Goal: Check status: Check status

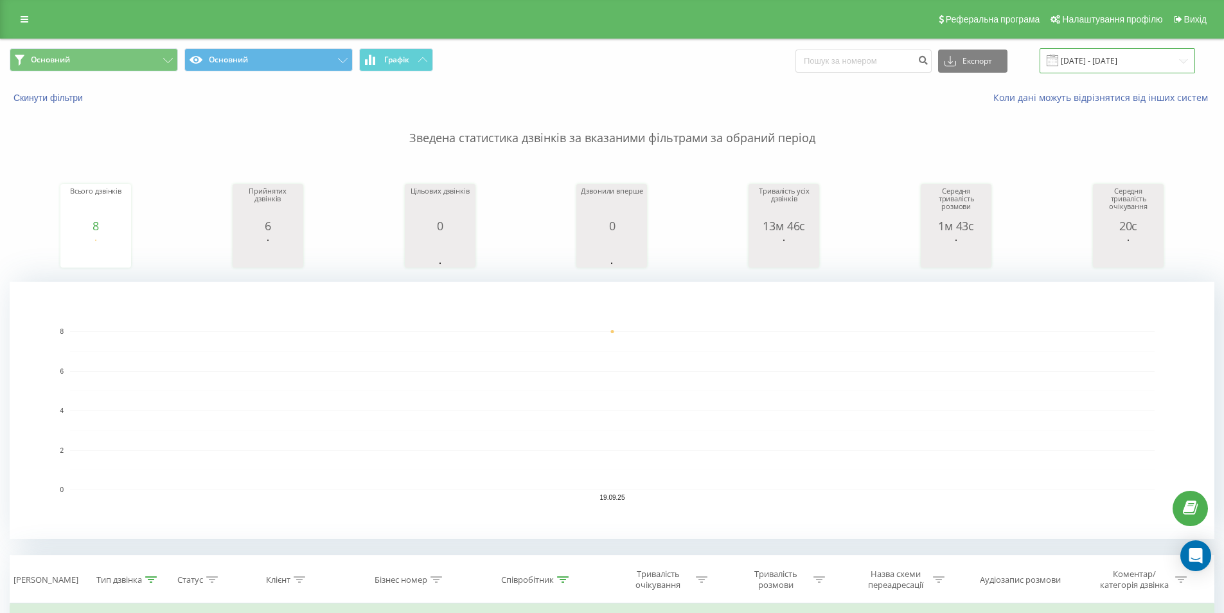
click at [1092, 66] on input "[DATE] - [DATE]" at bounding box center [1118, 60] width 156 height 25
click at [1091, 62] on input "19.09.2025 - 19.09.2025" at bounding box center [1118, 60] width 156 height 25
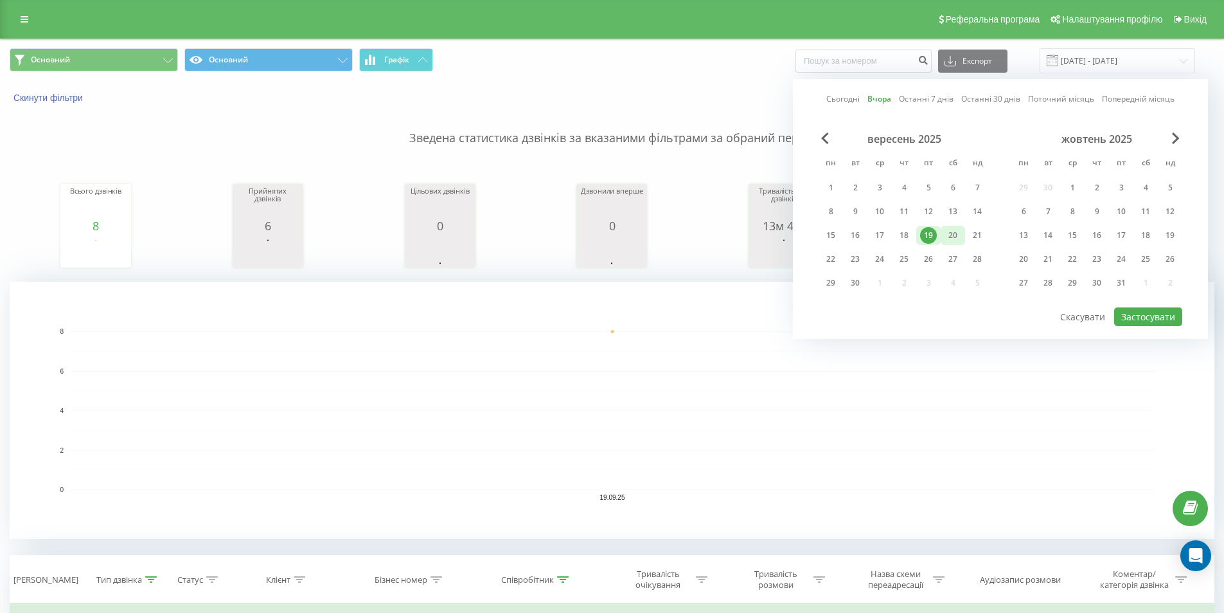
click at [954, 232] on div "20" at bounding box center [953, 235] width 17 height 17
click at [1149, 314] on button "Застосувати" at bounding box center [1149, 316] width 68 height 19
type input "20.09.2025 - 20.09.2025"
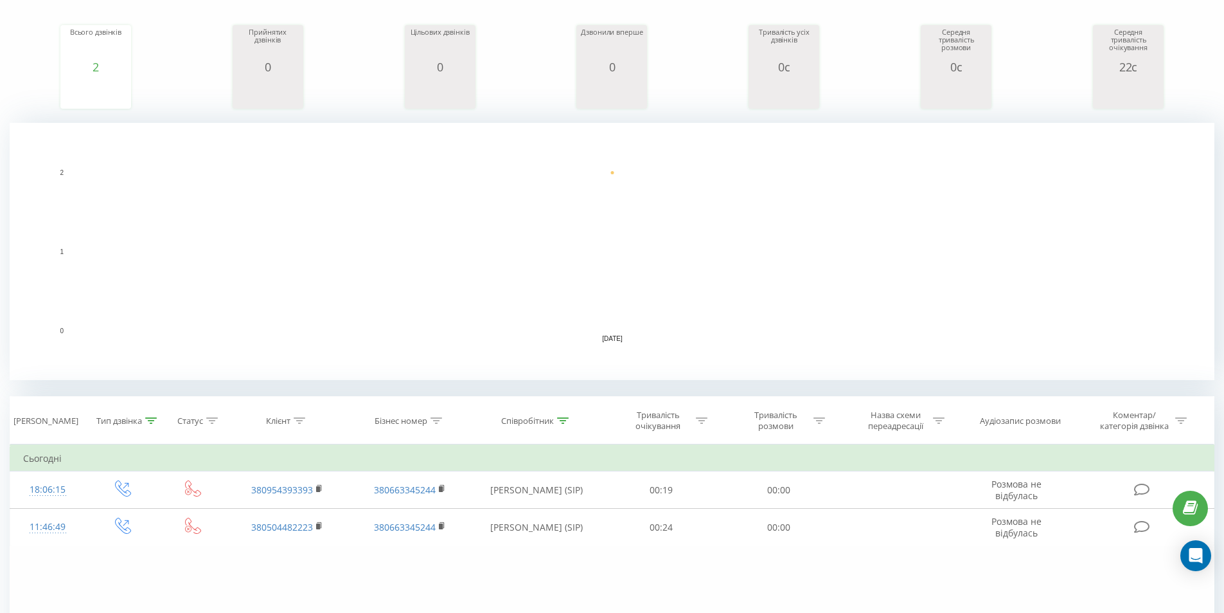
scroll to position [193, 0]
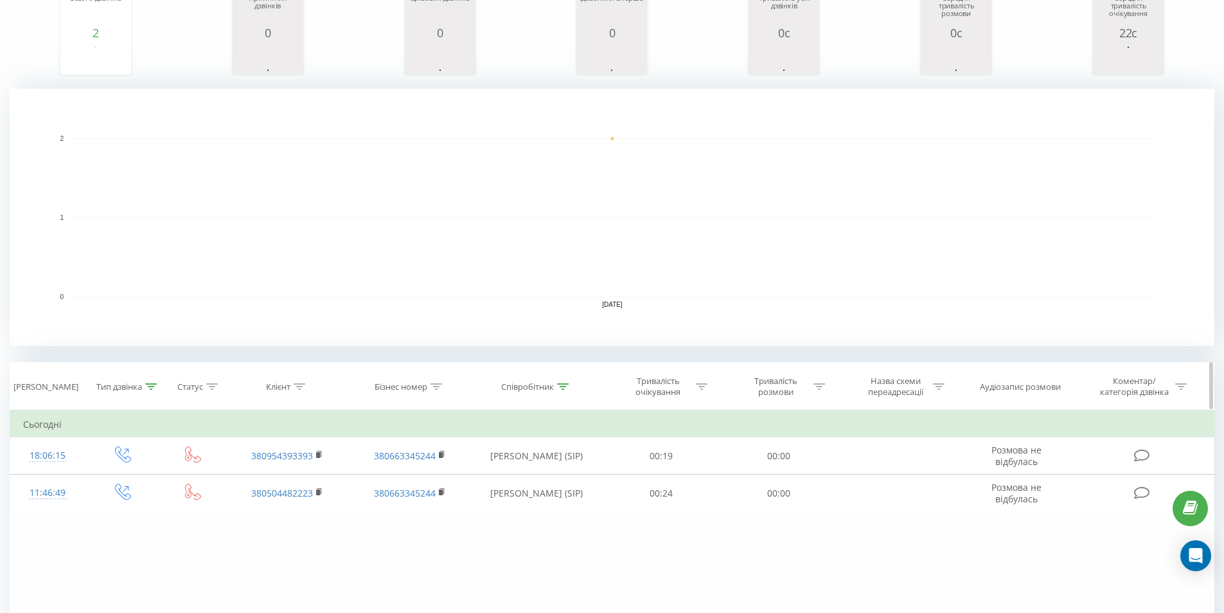
click at [149, 384] on icon at bounding box center [152, 386] width 12 height 6
click at [148, 484] on div "Вихідний" at bounding box center [122, 479] width 113 height 24
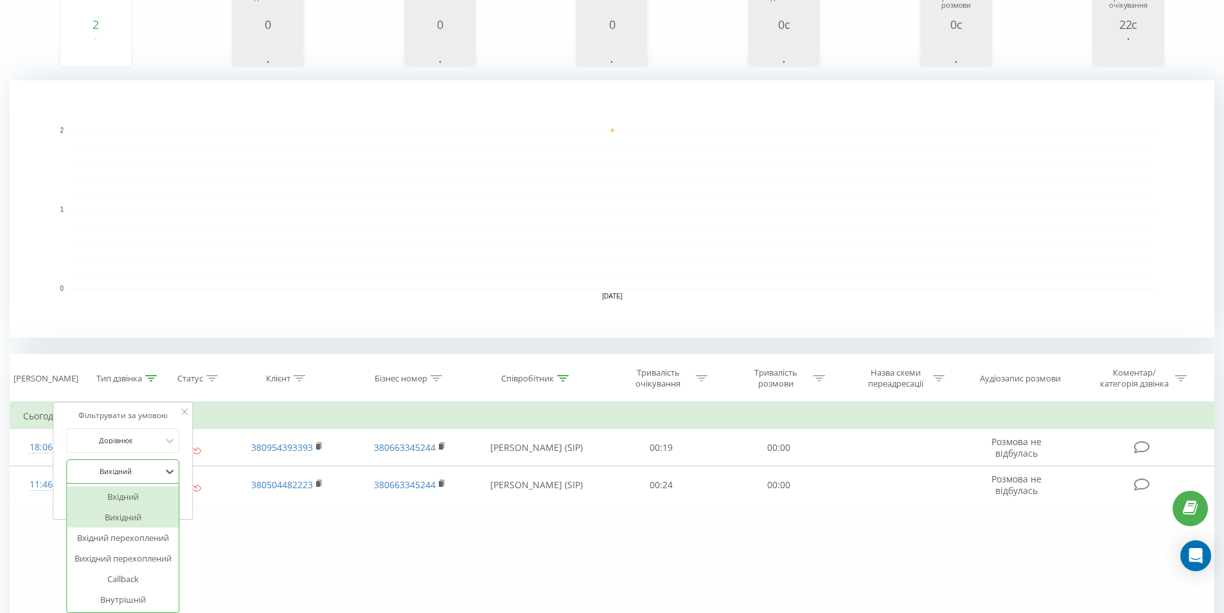
click at [143, 492] on div "Вхідний" at bounding box center [123, 496] width 112 height 21
click at [147, 490] on span "OK" at bounding box center [150, 497] width 36 height 20
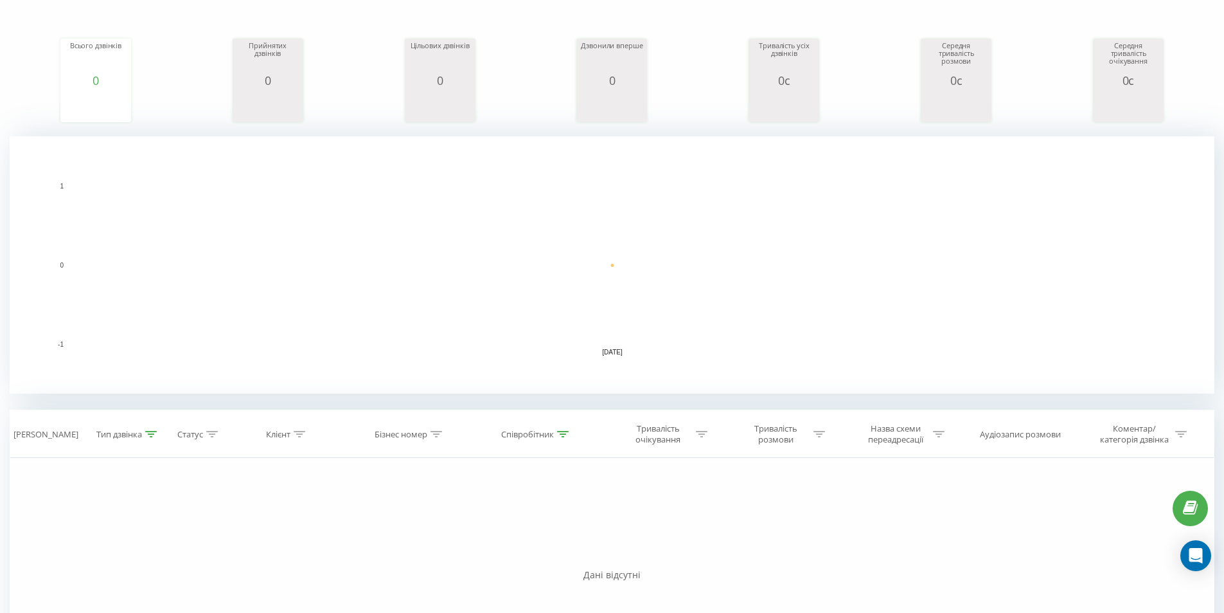
scroll to position [257, 0]
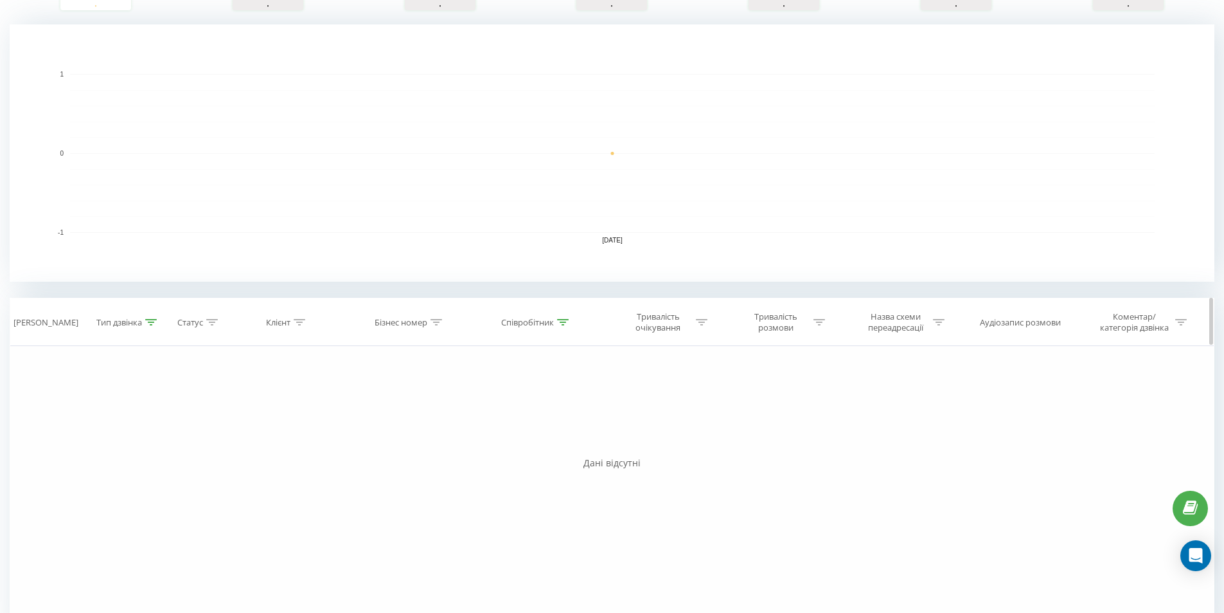
click at [140, 323] on div "Тип дзвінка" at bounding box center [119, 322] width 46 height 11
drag, startPoint x: 130, startPoint y: 406, endPoint x: 129, endPoint y: 425, distance: 19.3
click at [129, 407] on div "Вхідний" at bounding box center [116, 415] width 94 height 19
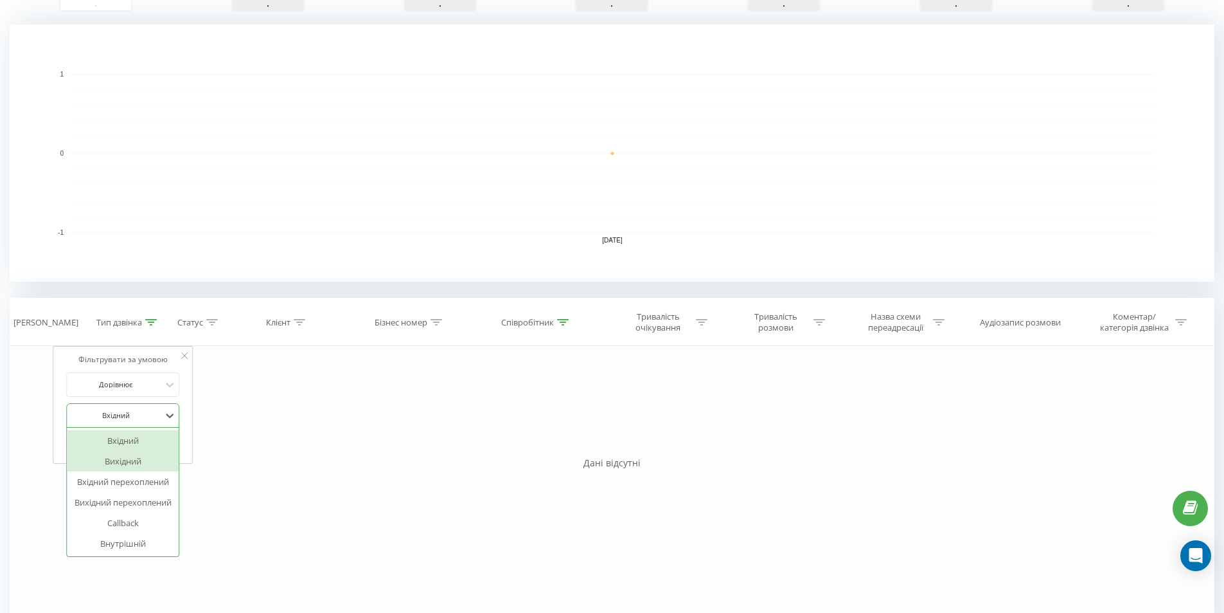
click at [134, 461] on div "Вихідний" at bounding box center [123, 461] width 112 height 21
click at [164, 443] on span "OK" at bounding box center [150, 441] width 36 height 20
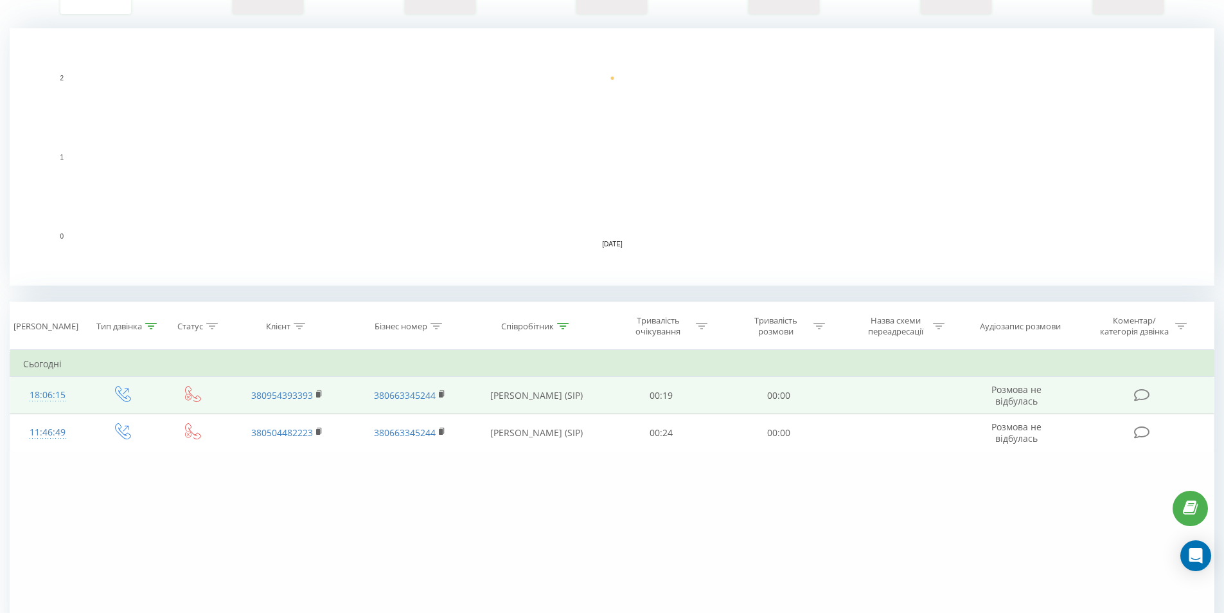
scroll to position [257, 0]
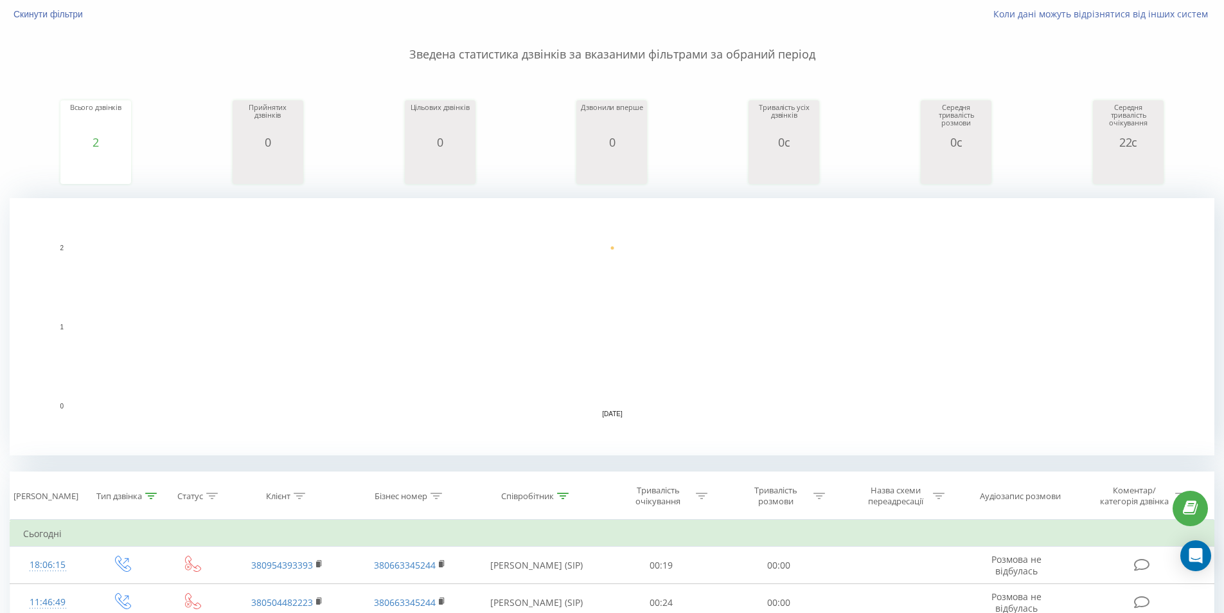
scroll to position [193, 0]
